Goal: Task Accomplishment & Management: Complete application form

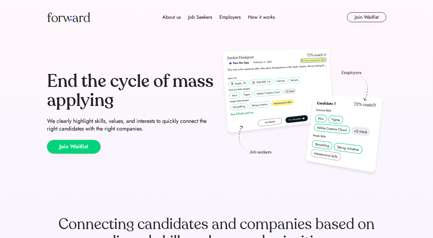
click at [83, 150] on button "Join Waitlist" at bounding box center [73, 147] width 53 height 14
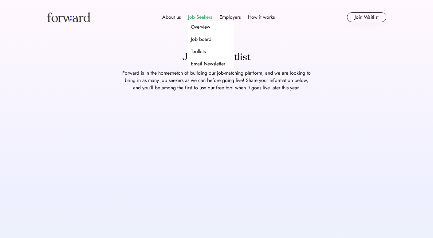
click at [203, 18] on div "Job Seekers" at bounding box center [200, 17] width 24 height 7
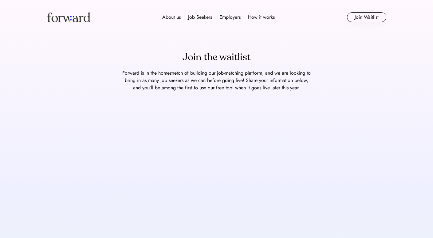
click at [200, 19] on div "Job Seekers" at bounding box center [200, 17] width 24 height 7
click at [199, 39] on div "Job board" at bounding box center [201, 39] width 21 height 7
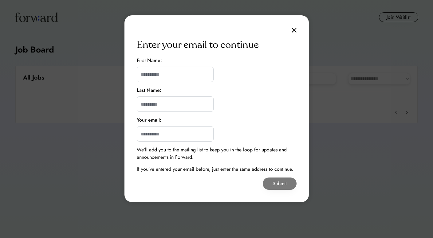
click at [290, 35] on div "Enter your email to continue First Name: Last Name: Your email: We’ll add you t…" at bounding box center [216, 108] width 184 height 187
click at [297, 31] on div "Enter your email to continue First Name: Last Name: Your email: We’ll add you t…" at bounding box center [216, 108] width 184 height 187
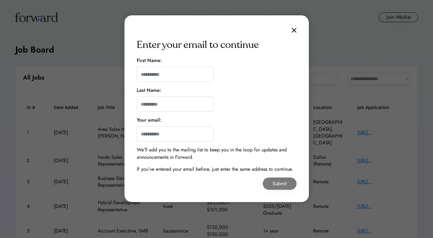
click at [295, 30] on img at bounding box center [294, 30] width 5 height 5
